Goal: Information Seeking & Learning: Understand process/instructions

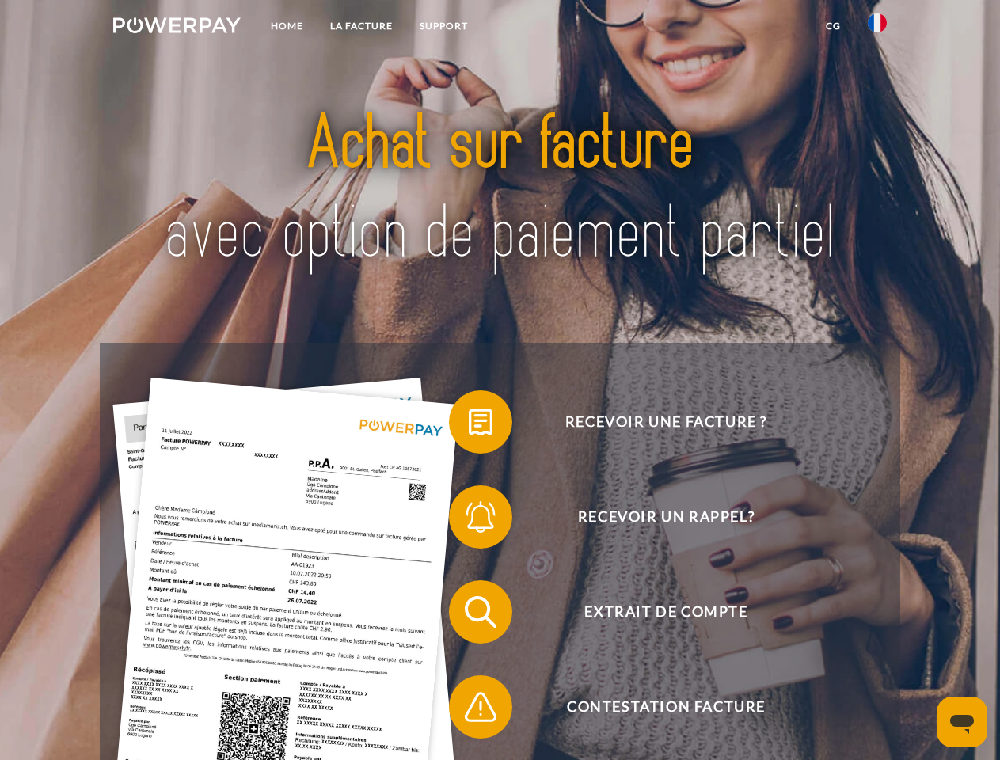
click at [177, 28] on img at bounding box center [176, 25] width 127 height 16
click at [877, 28] on img at bounding box center [877, 22] width 19 height 19
click at [833, 26] on link "CG" at bounding box center [833, 26] width 42 height 28
click at [469, 425] on span at bounding box center [456, 421] width 79 height 79
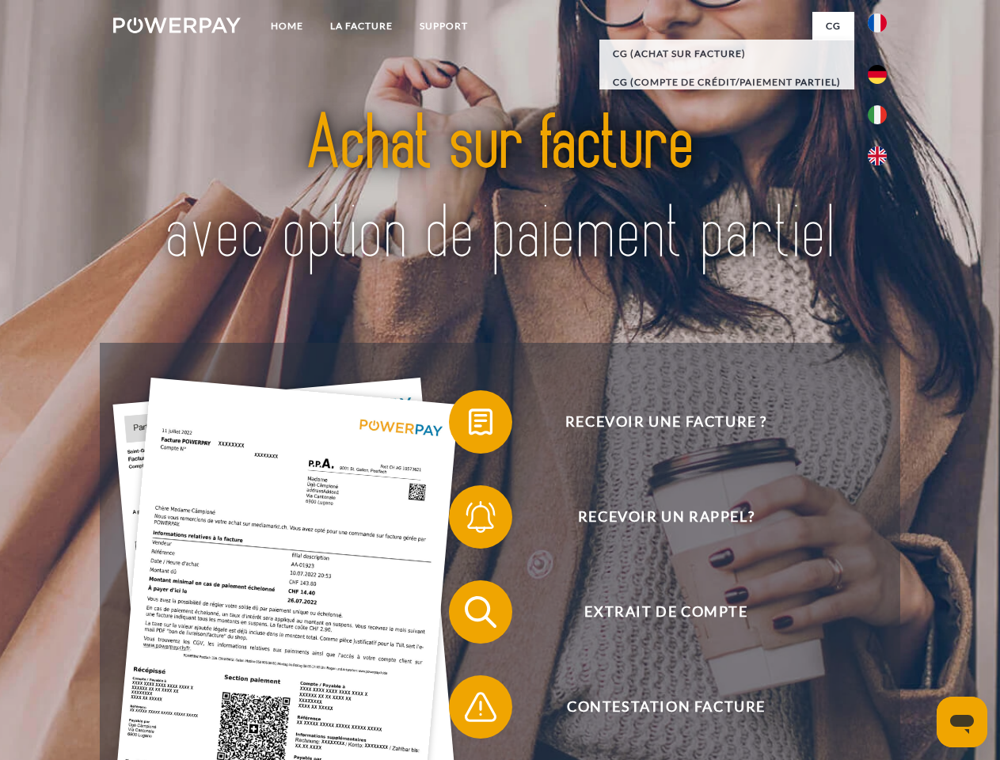
click at [469, 520] on div "Recevoir une facture ? Recevoir un rappel? Extrait de compte retour" at bounding box center [500, 659] width 800 height 633
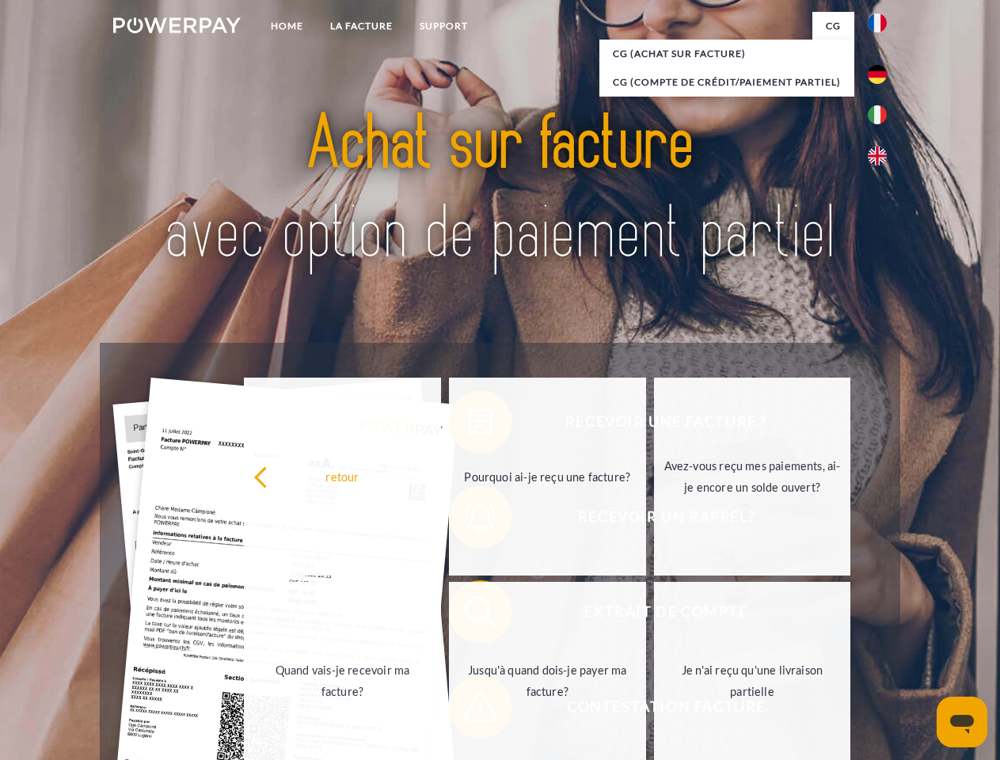
click at [469, 615] on link "Jusqu'à quand dois-je payer ma facture?" at bounding box center [547, 681] width 197 height 198
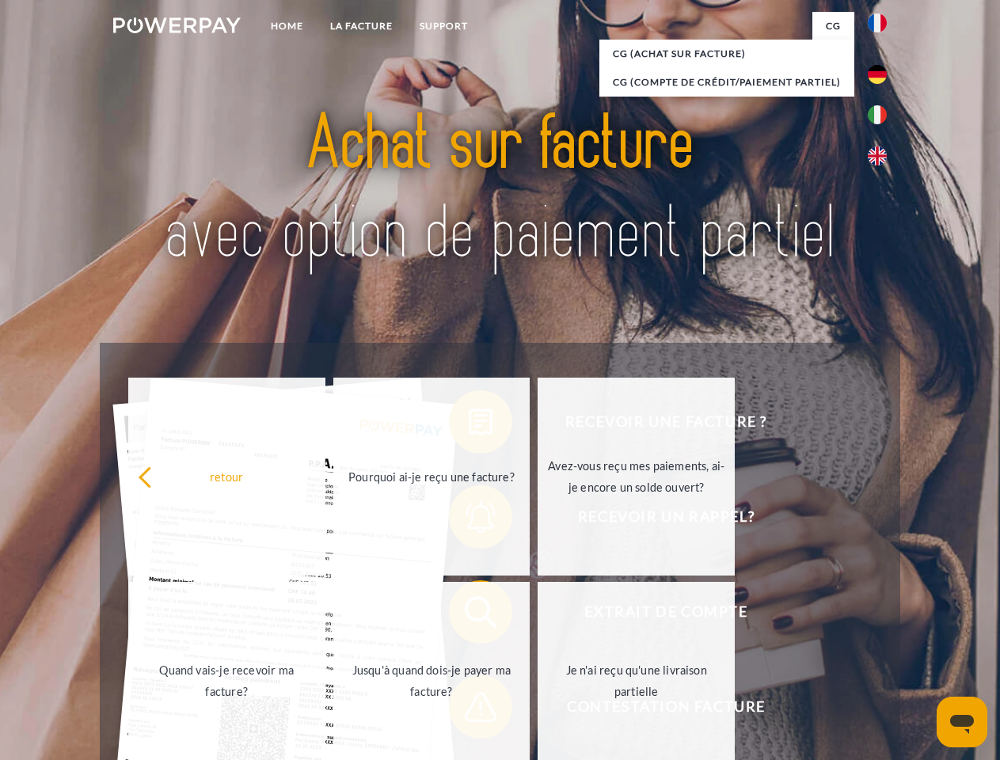
click at [469, 710] on span at bounding box center [456, 706] width 79 height 79
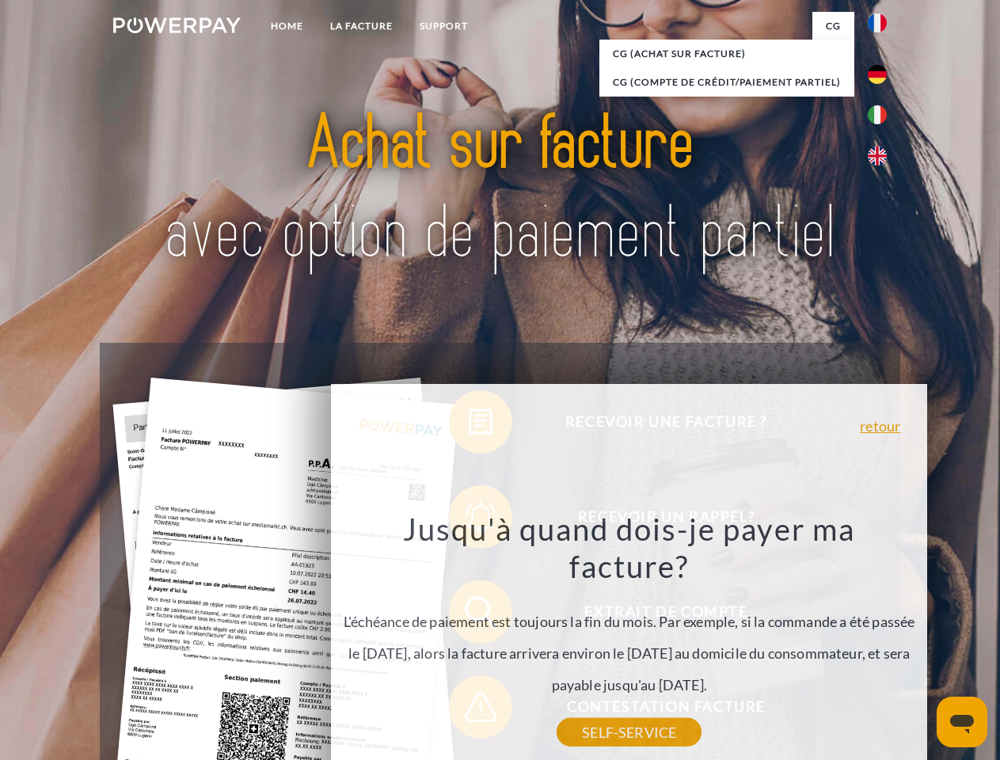
click at [962, 722] on icon "Ouvrir la fenêtre de messagerie" at bounding box center [962, 724] width 24 height 19
